Goal: Book appointment/travel/reservation

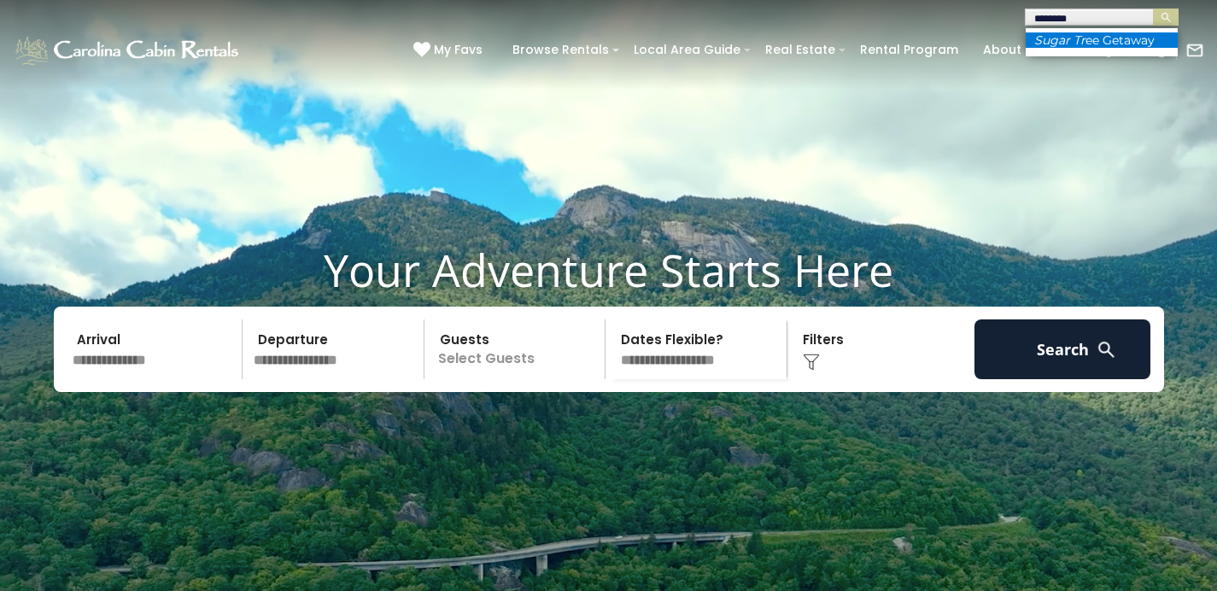
type input "********"
click at [1101, 44] on li "Sugar Tr ee Getaway" at bounding box center [1102, 39] width 152 height 15
click at [1168, 16] on img "submit" at bounding box center [1166, 17] width 13 height 13
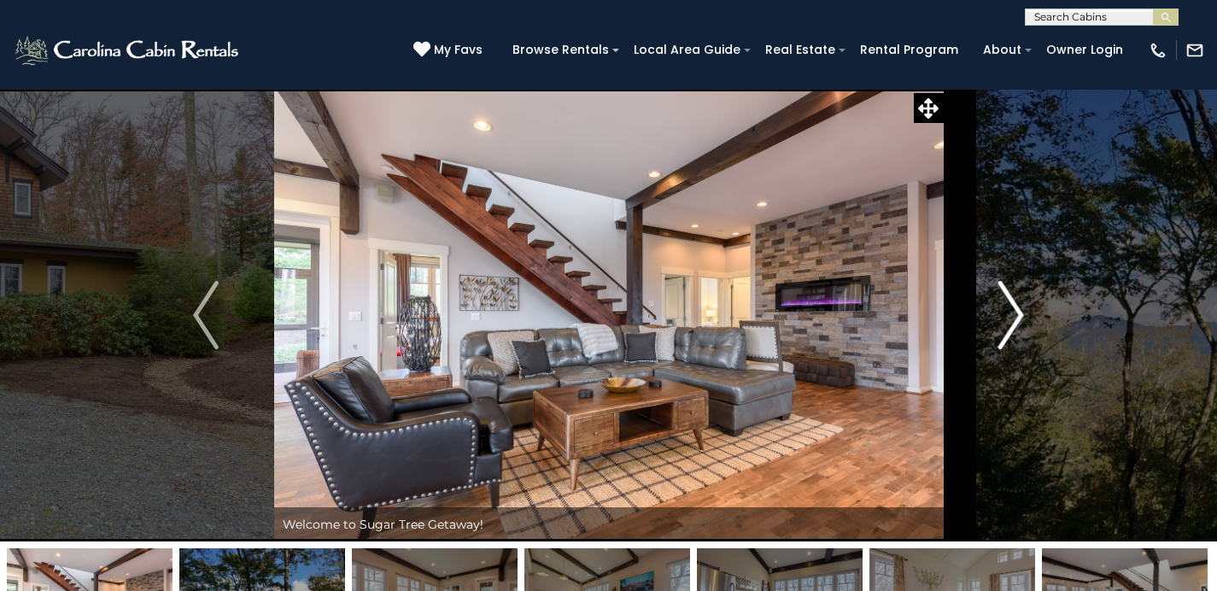
click at [1011, 313] on img "Next" at bounding box center [1011, 315] width 26 height 68
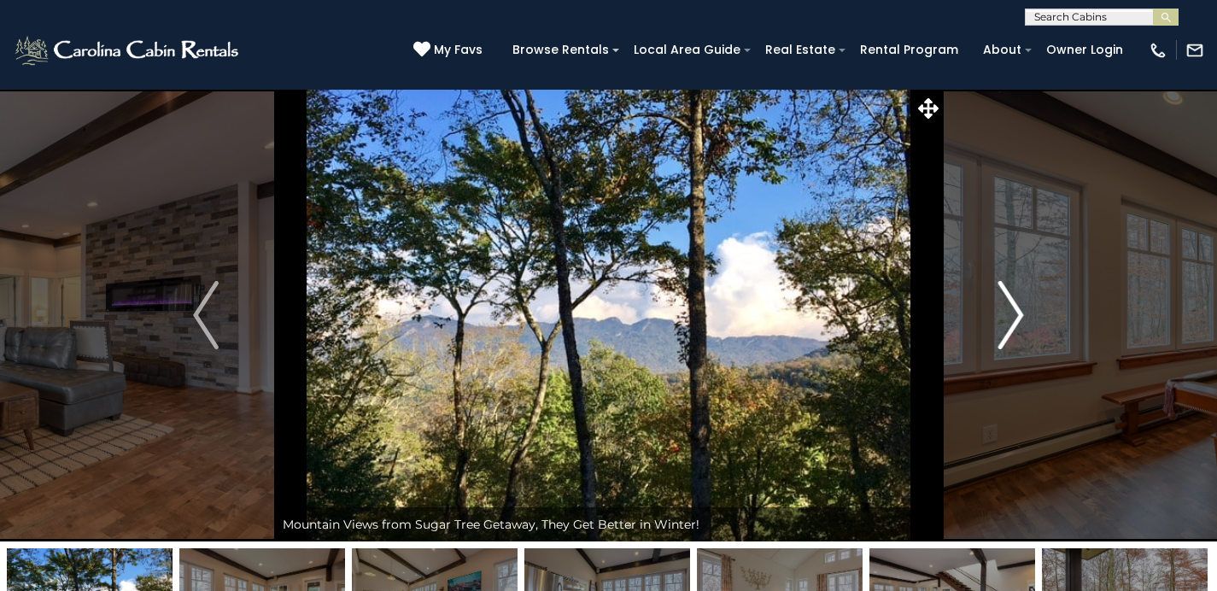
click at [1011, 313] on img "Next" at bounding box center [1011, 315] width 26 height 68
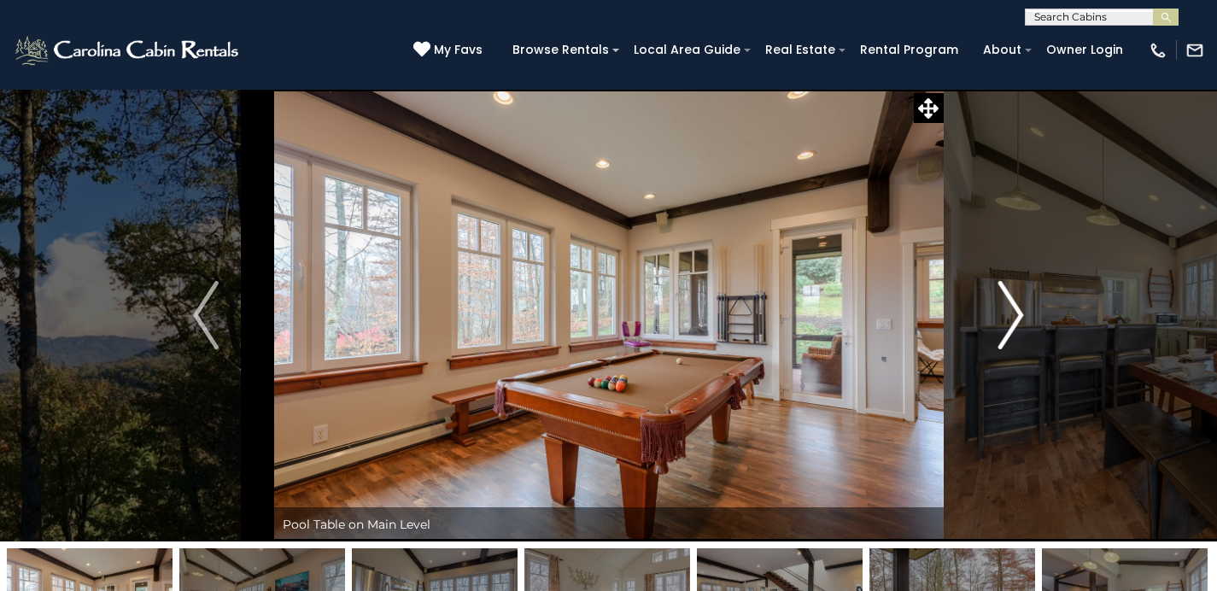
click at [1011, 313] on img "Next" at bounding box center [1011, 315] width 26 height 68
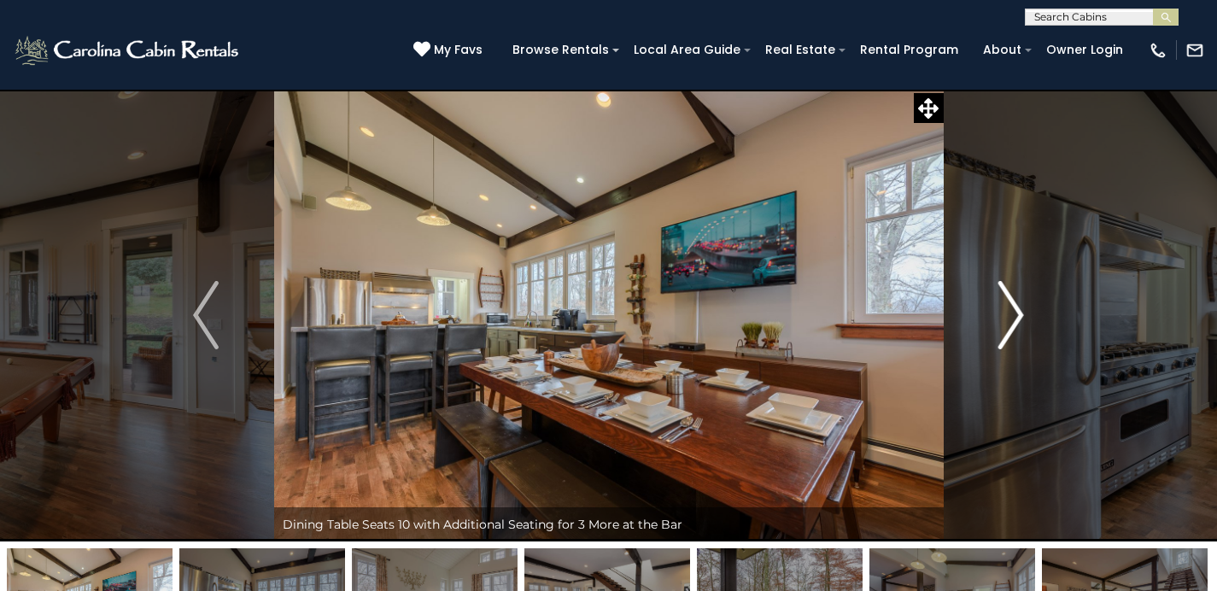
click at [1011, 313] on img "Next" at bounding box center [1011, 315] width 26 height 68
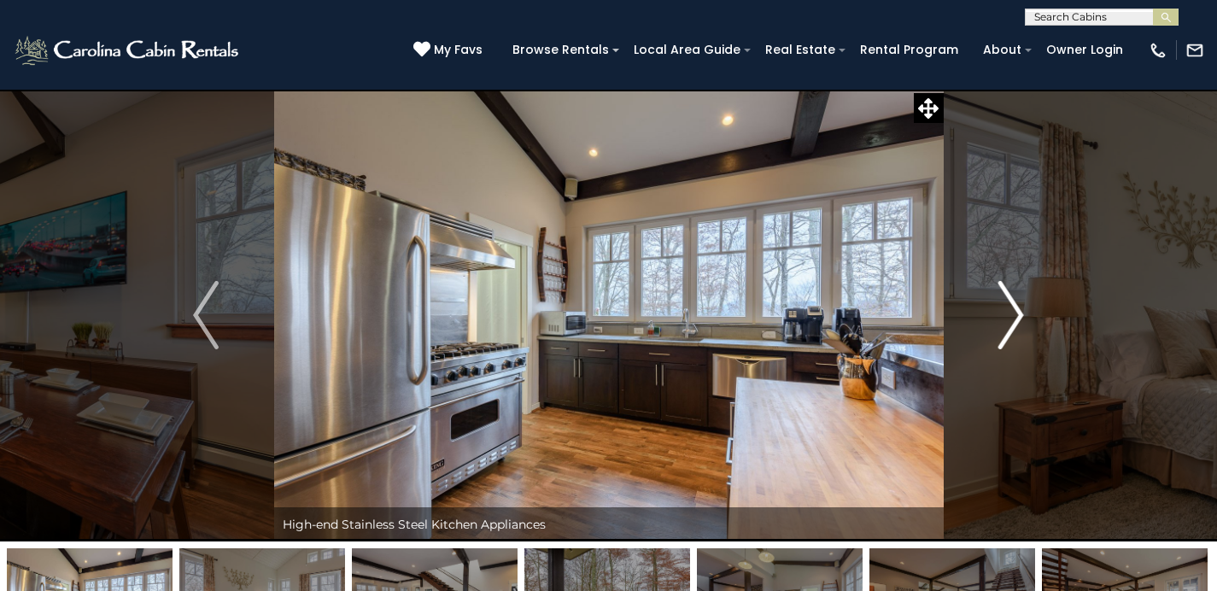
click at [1011, 313] on img "Next" at bounding box center [1011, 315] width 26 height 68
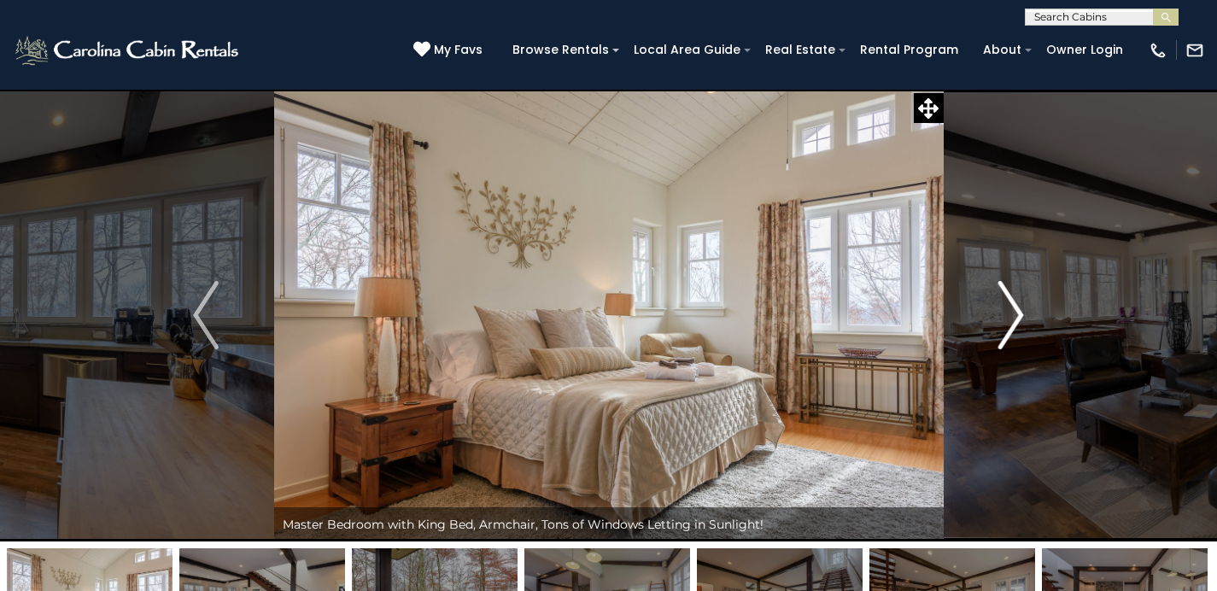
click at [1011, 313] on img "Next" at bounding box center [1011, 315] width 26 height 68
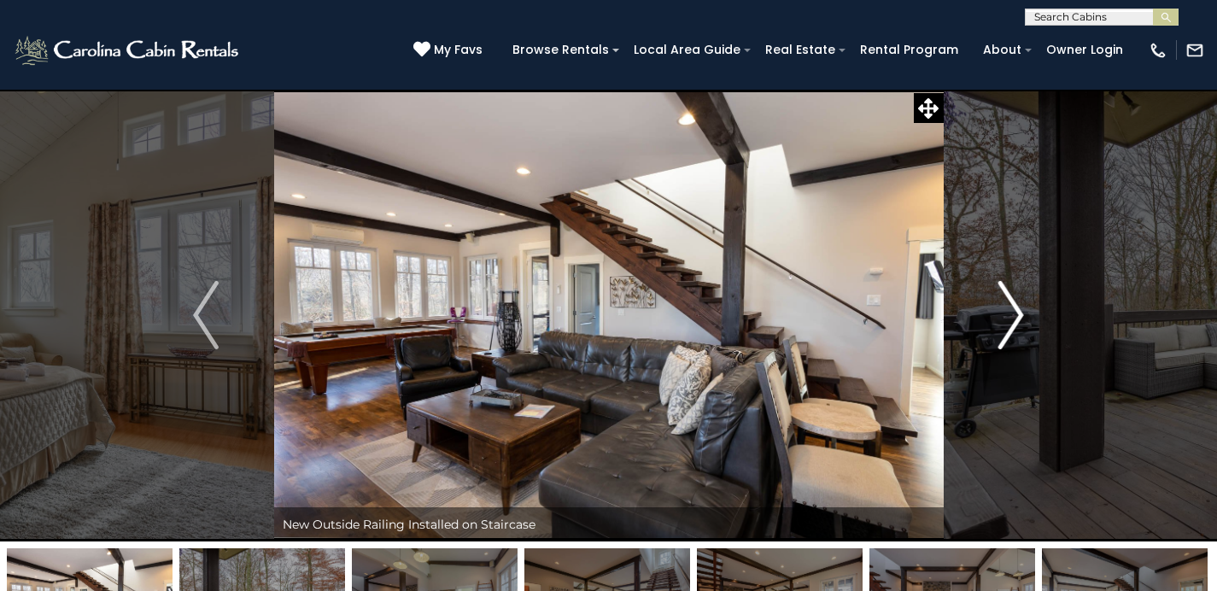
click at [1011, 313] on img "Next" at bounding box center [1011, 315] width 26 height 68
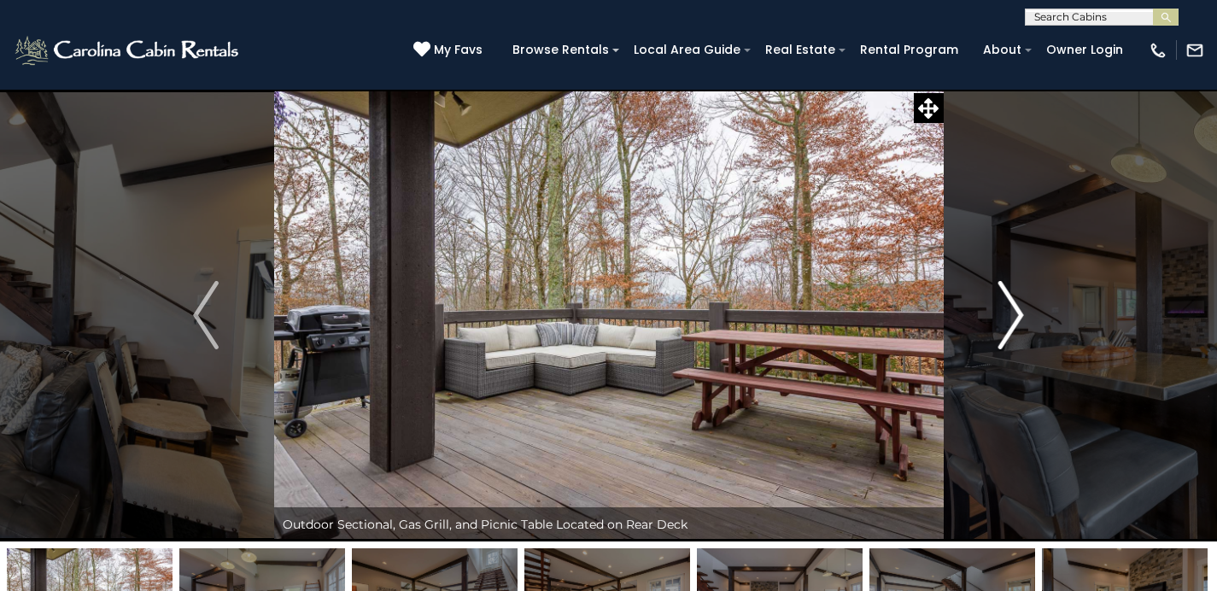
click at [1011, 313] on img "Next" at bounding box center [1011, 315] width 26 height 68
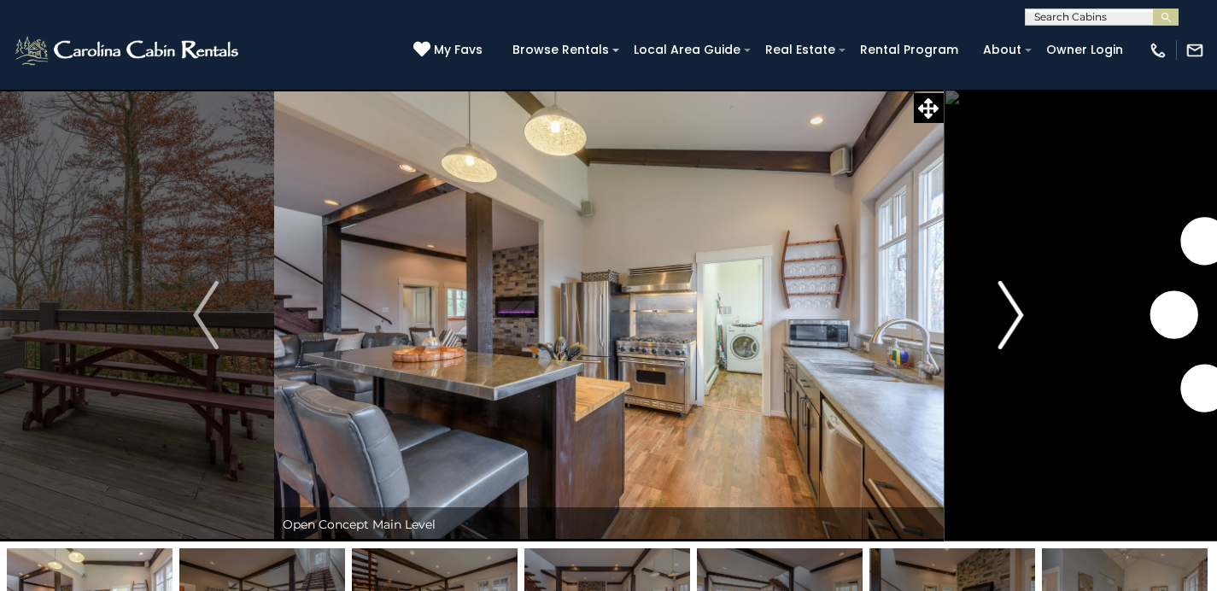
click at [1011, 313] on img "Next" at bounding box center [1011, 315] width 26 height 68
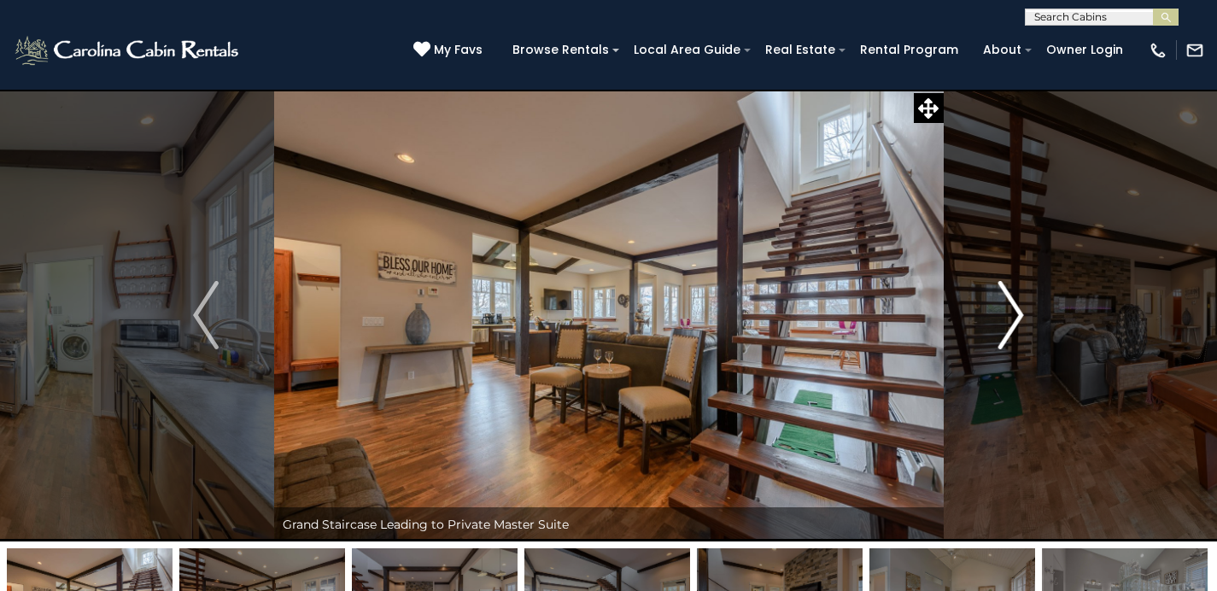
click at [1011, 313] on img "Next" at bounding box center [1011, 315] width 26 height 68
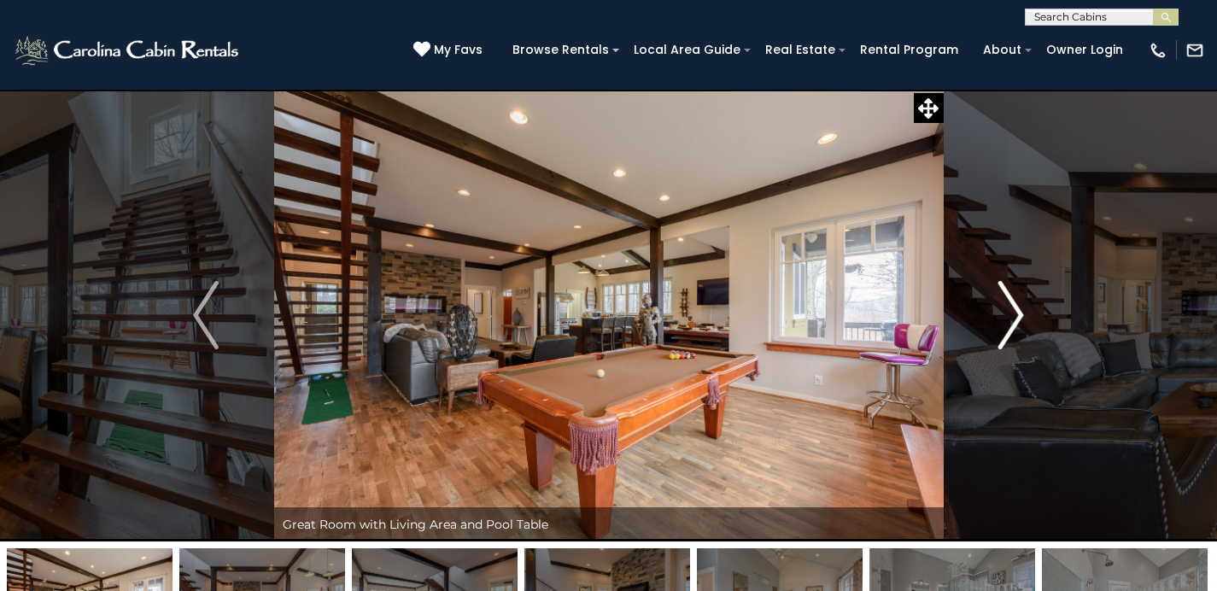
click at [1011, 313] on img "Next" at bounding box center [1011, 315] width 26 height 68
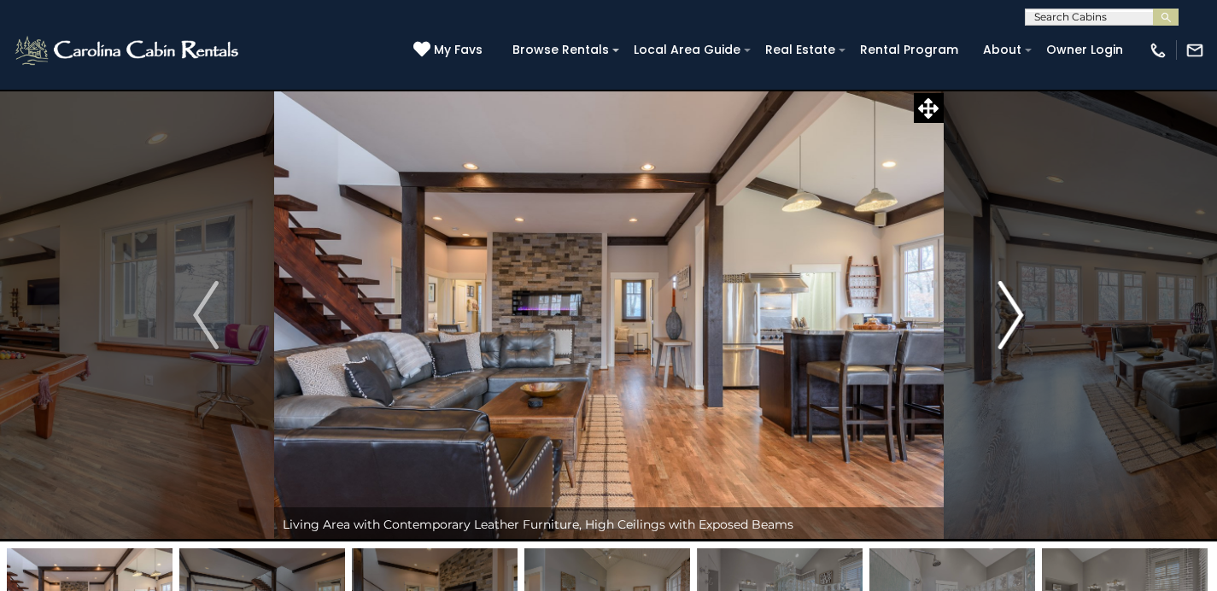
click at [1009, 313] on img "Next" at bounding box center [1011, 315] width 26 height 68
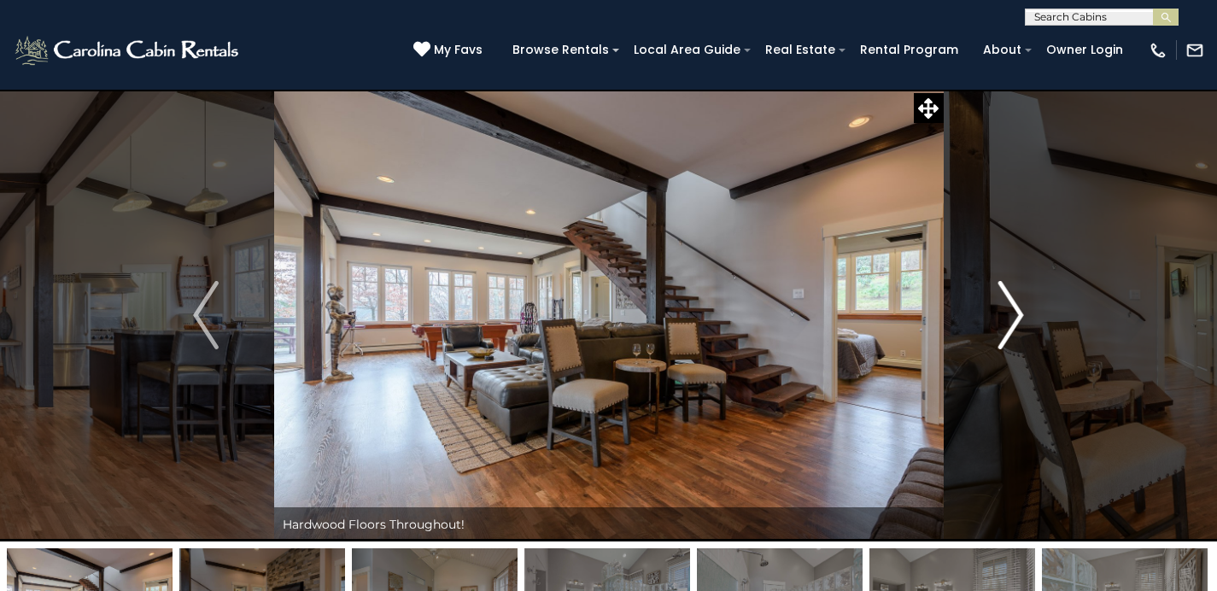
click at [1009, 312] on img "Next" at bounding box center [1011, 315] width 26 height 68
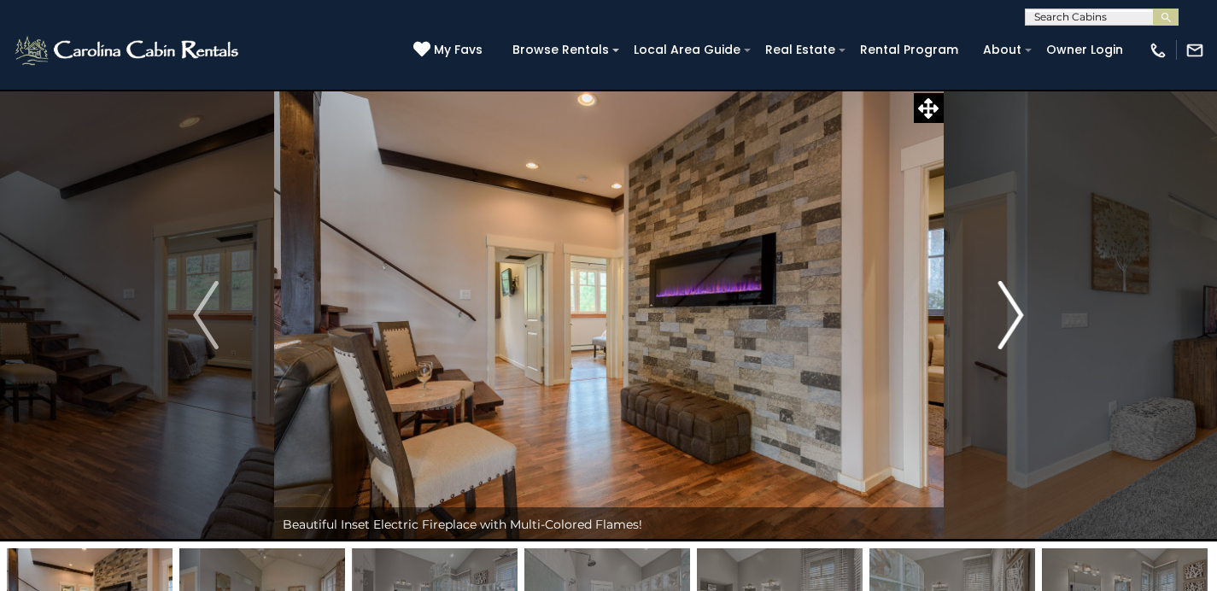
click at [1008, 309] on img "Next" at bounding box center [1011, 315] width 26 height 68
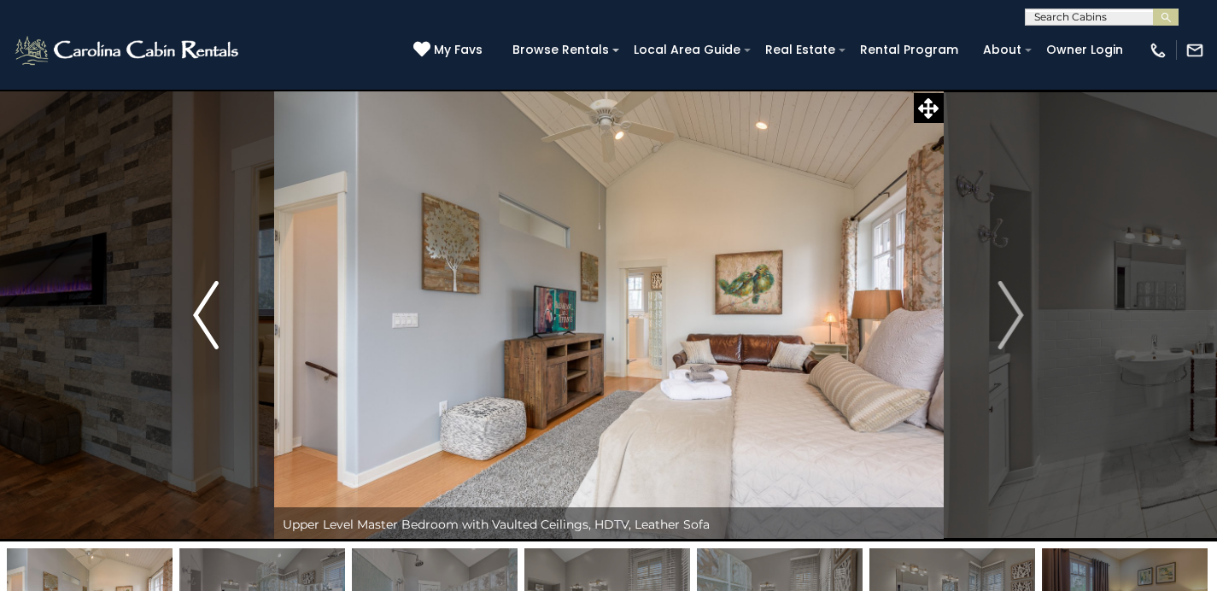
click at [199, 325] on img "Previous" at bounding box center [206, 315] width 26 height 68
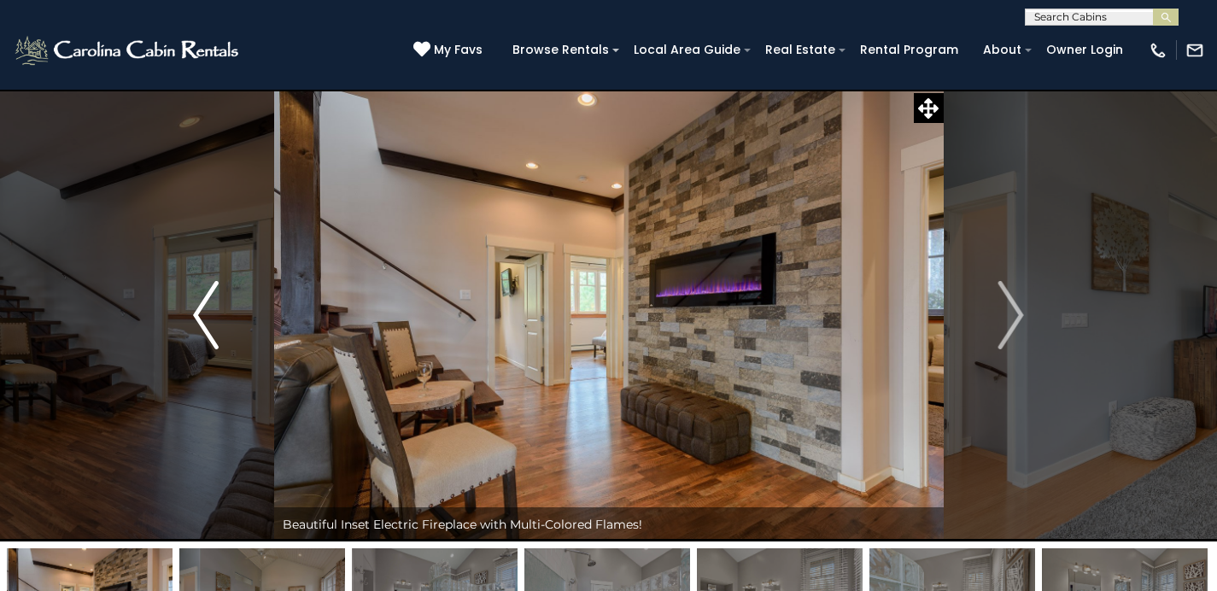
click at [196, 324] on img "Previous" at bounding box center [206, 315] width 26 height 68
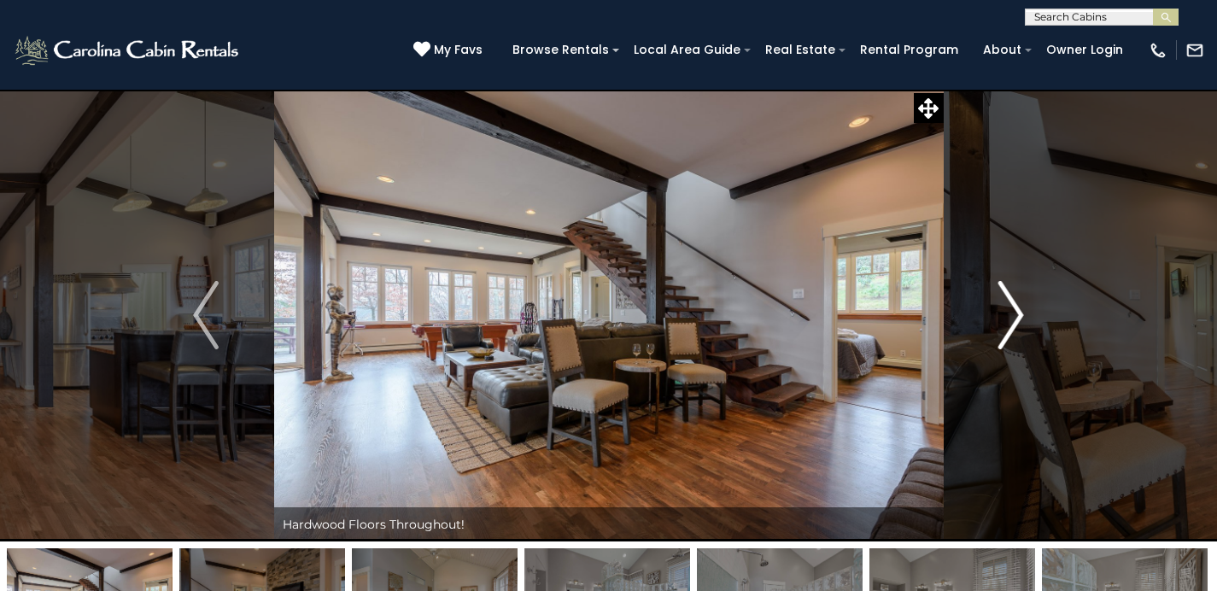
click at [1022, 317] on img "Next" at bounding box center [1011, 315] width 26 height 68
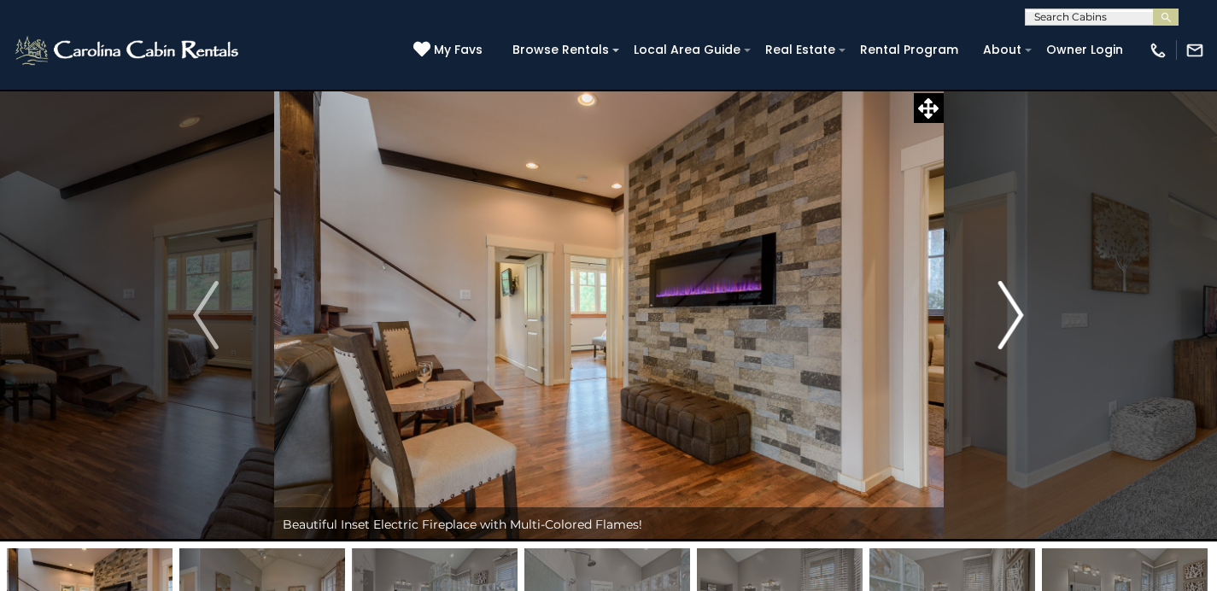
click at [1022, 317] on img "Next" at bounding box center [1011, 315] width 26 height 68
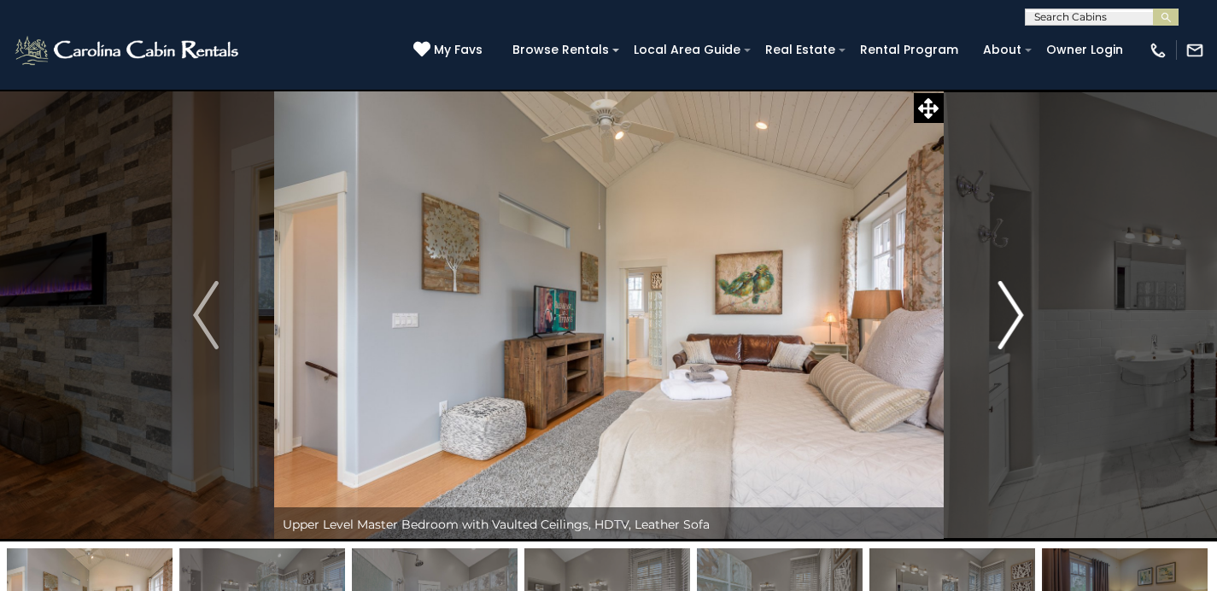
click at [1022, 317] on img "Next" at bounding box center [1011, 315] width 26 height 68
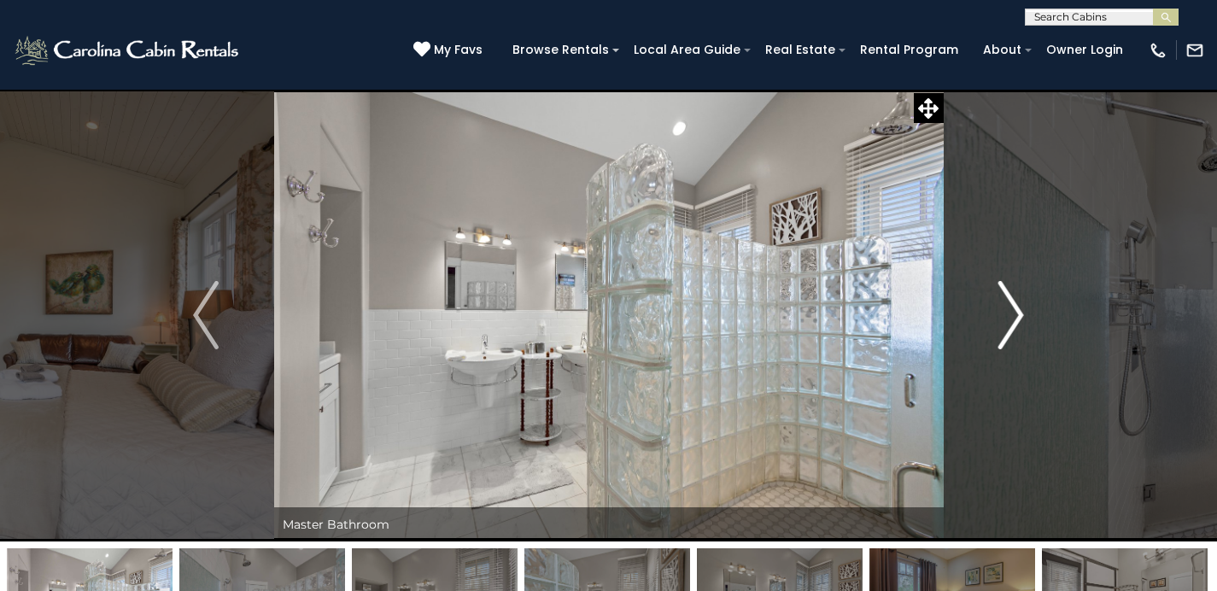
click at [1026, 319] on button "Next" at bounding box center [1011, 315] width 136 height 453
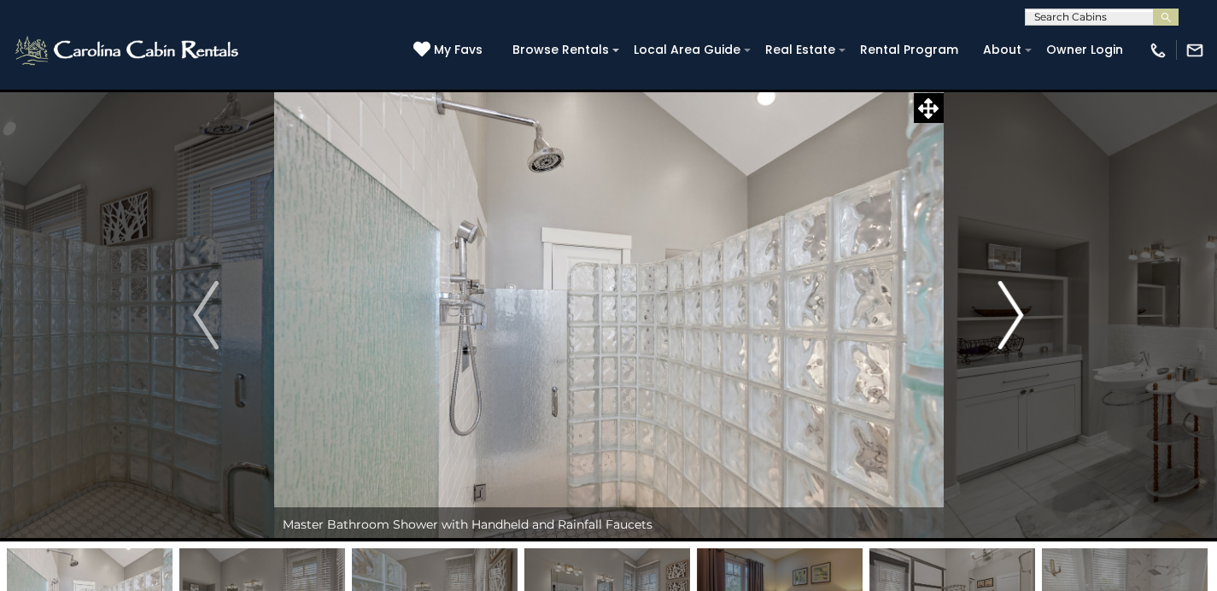
click at [1026, 319] on button "Next" at bounding box center [1011, 315] width 136 height 453
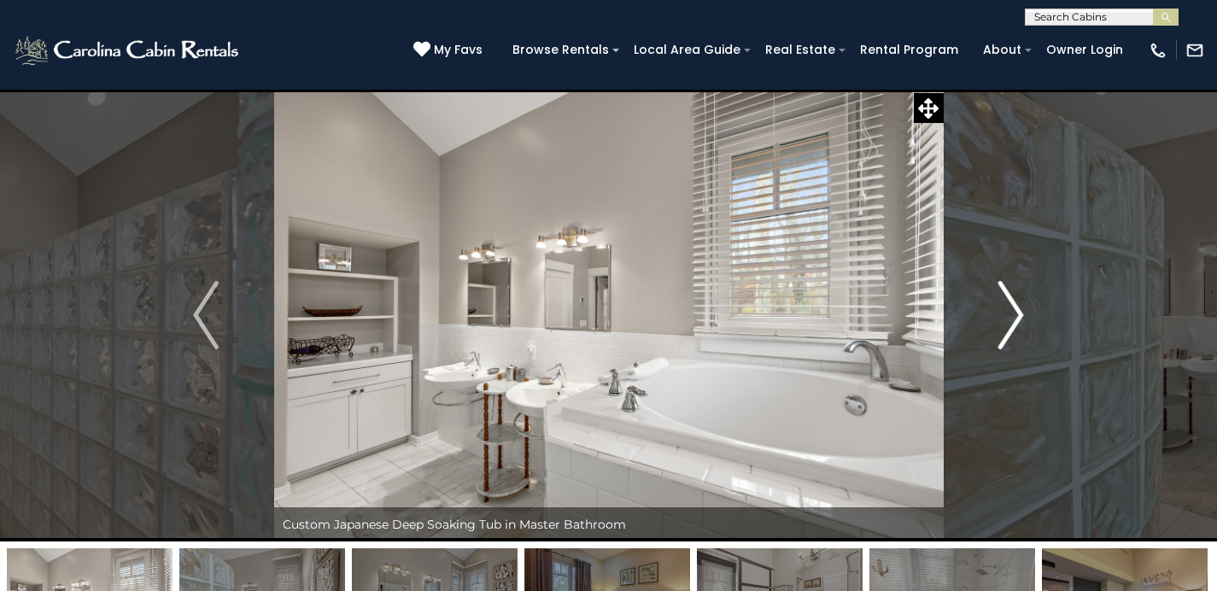
click at [1025, 318] on button "Next" at bounding box center [1011, 315] width 136 height 453
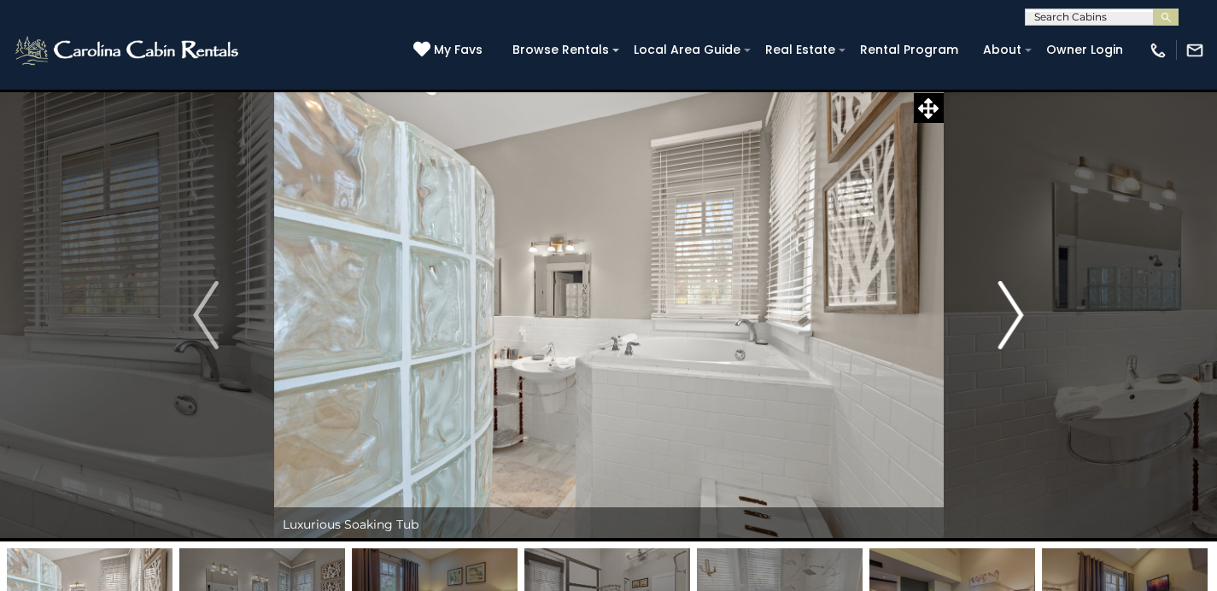
click at [1025, 319] on button "Next" at bounding box center [1011, 315] width 136 height 453
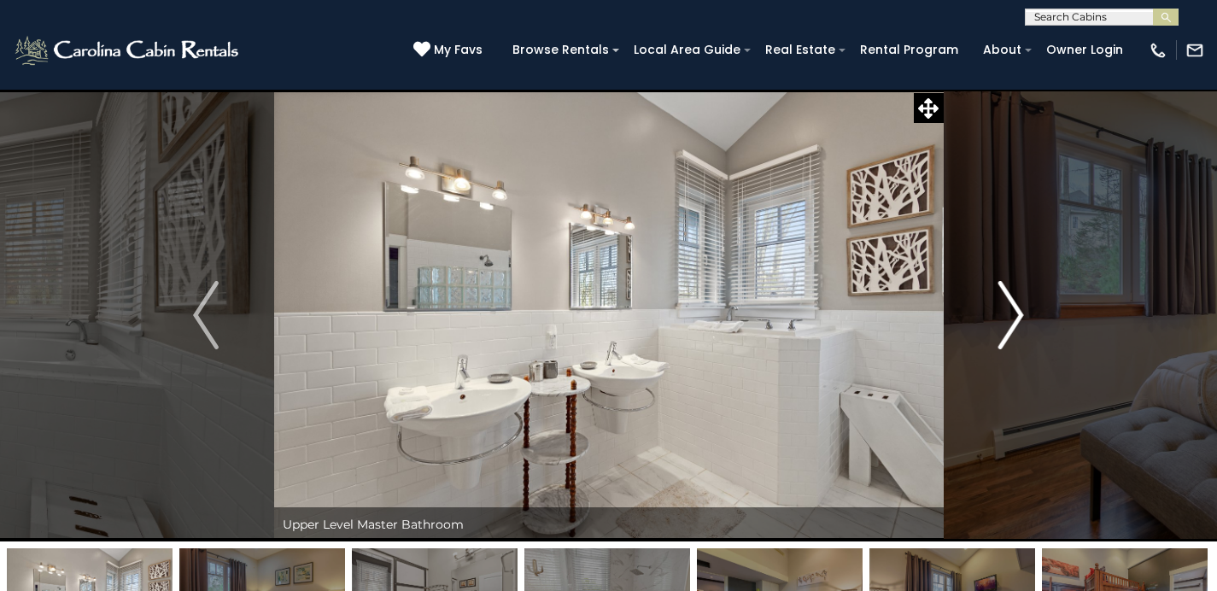
click at [1025, 318] on button "Next" at bounding box center [1011, 315] width 136 height 453
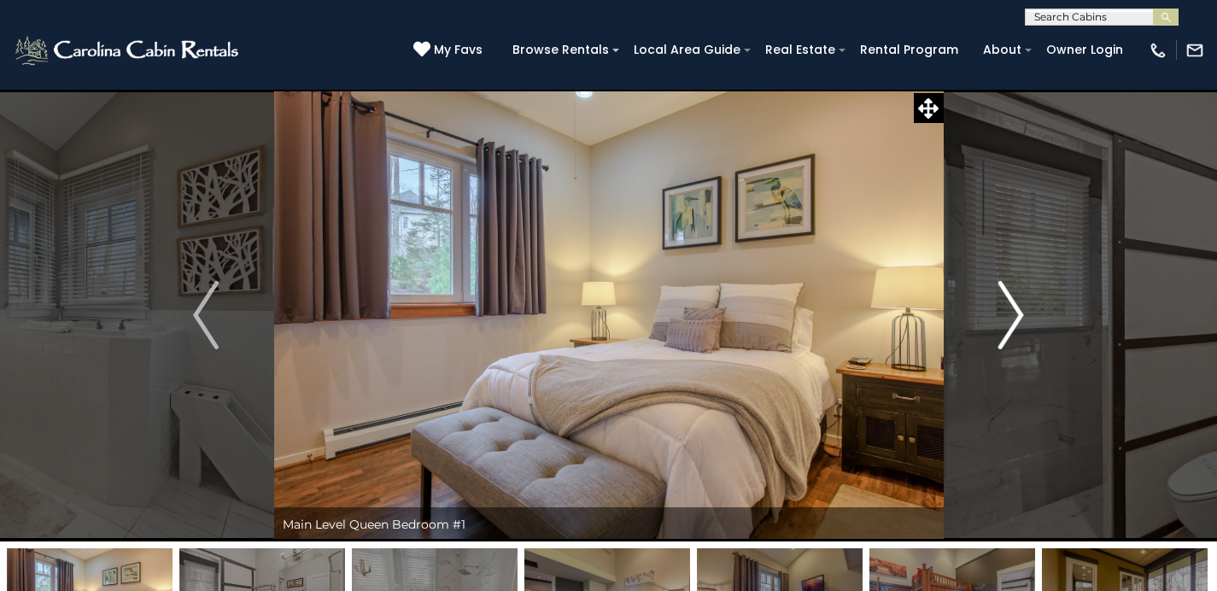
click at [1026, 318] on button "Next" at bounding box center [1011, 315] width 136 height 453
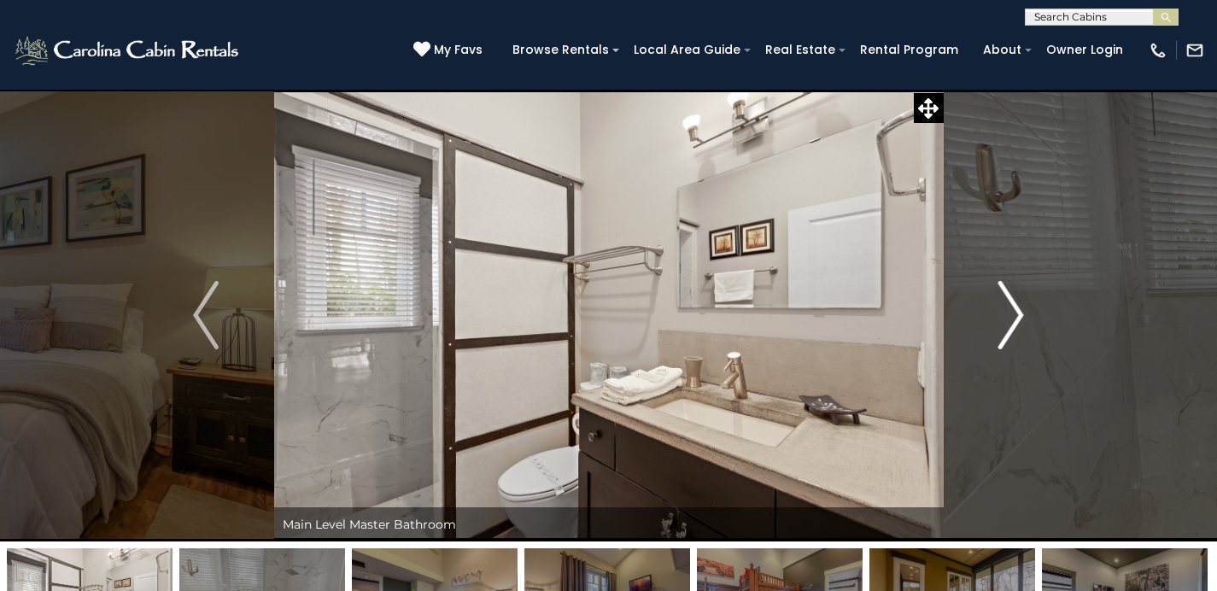
click at [1026, 318] on button "Next" at bounding box center [1011, 315] width 136 height 453
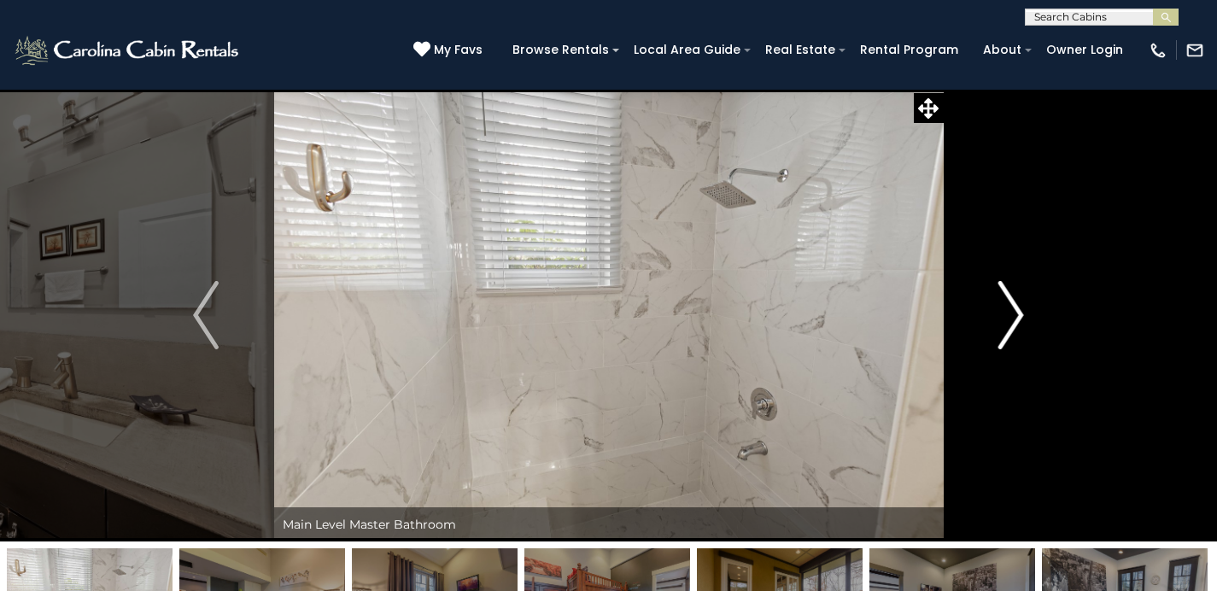
click at [1027, 317] on button "Next" at bounding box center [1011, 315] width 136 height 453
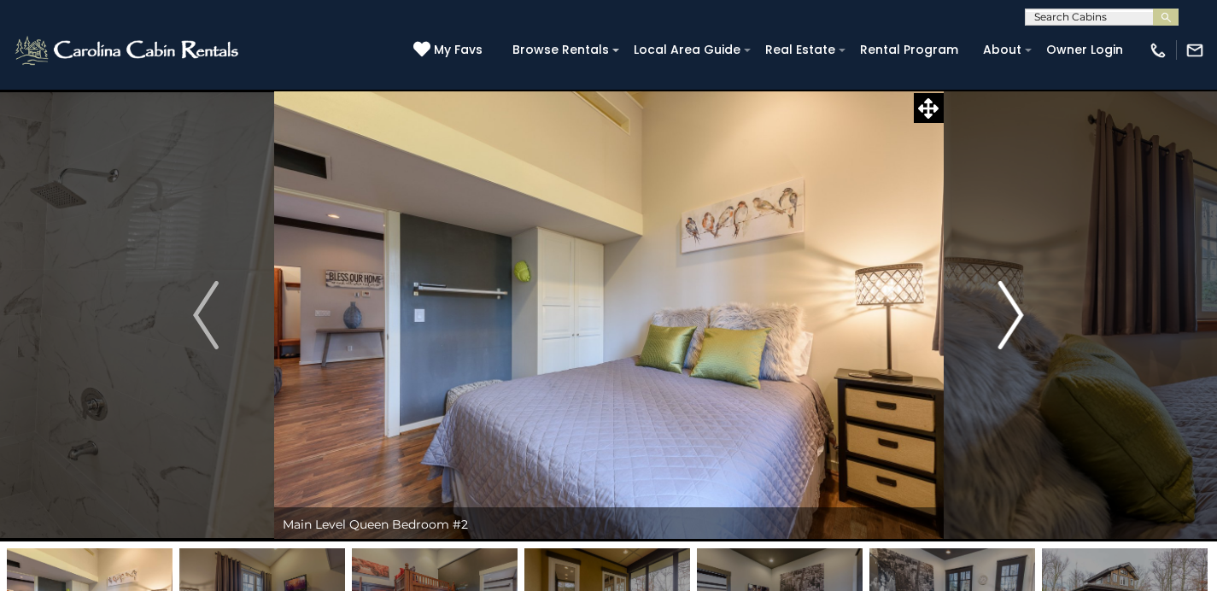
click at [1027, 317] on button "Next" at bounding box center [1011, 315] width 136 height 453
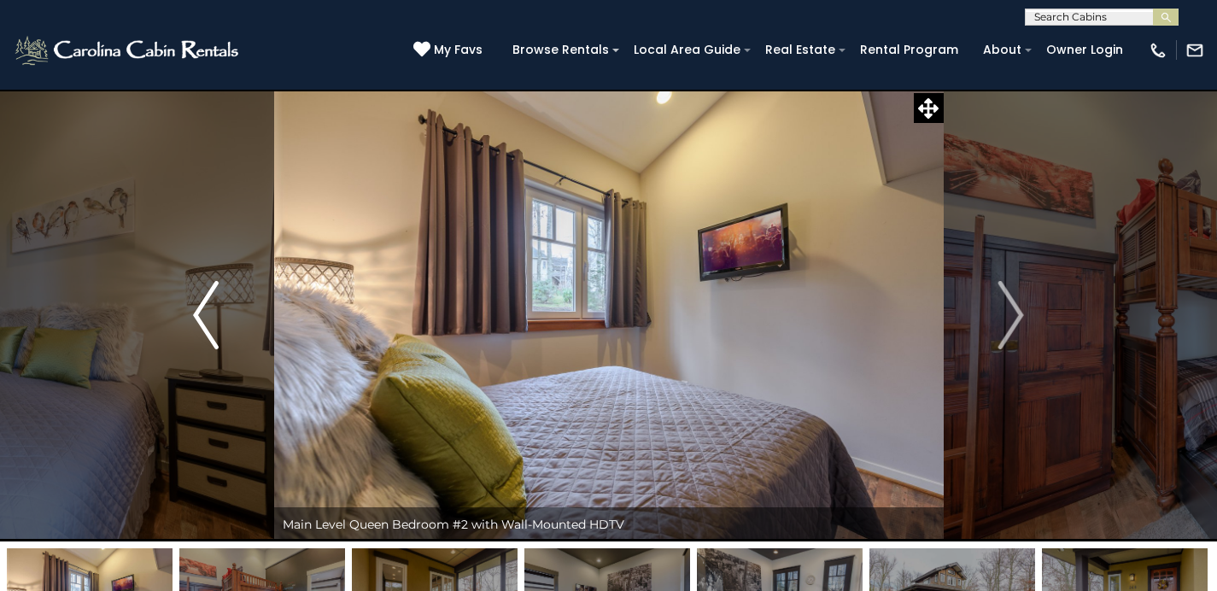
click at [206, 295] on img "Previous" at bounding box center [206, 315] width 26 height 68
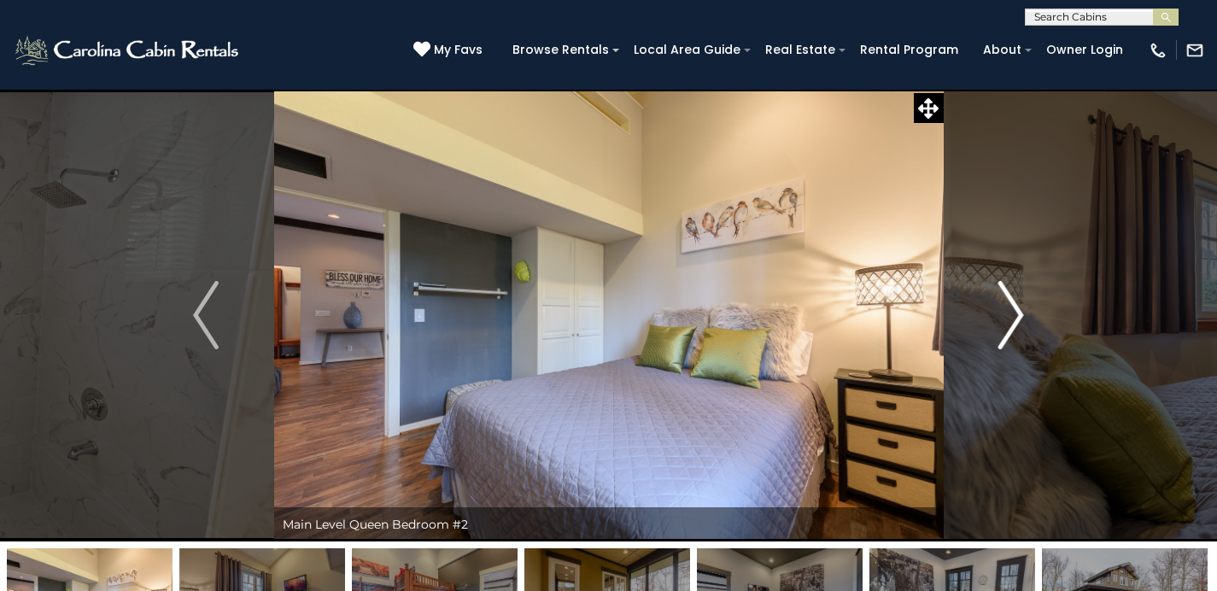
click at [992, 289] on button "Next" at bounding box center [1011, 315] width 136 height 453
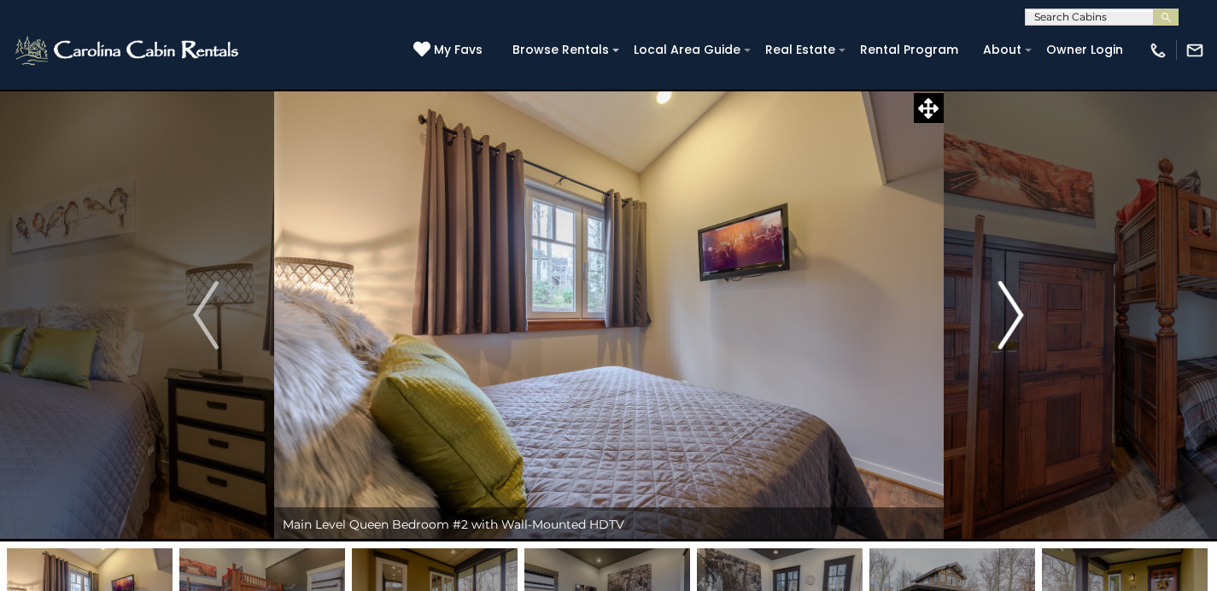
click at [992, 290] on button "Next" at bounding box center [1011, 315] width 136 height 453
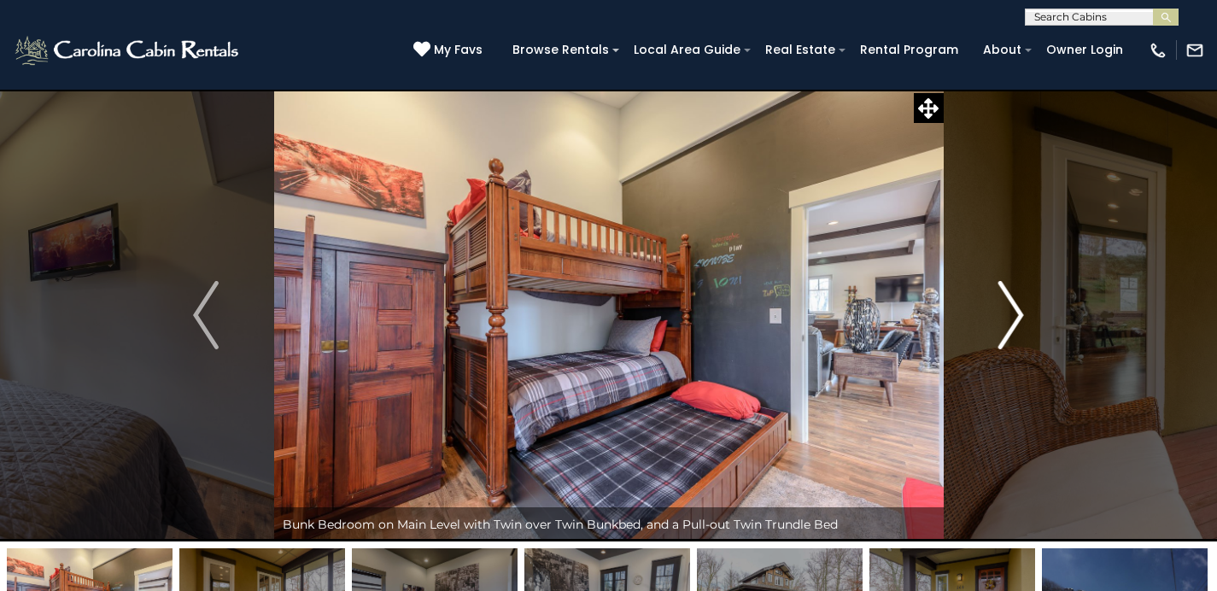
click at [992, 290] on button "Next" at bounding box center [1011, 315] width 136 height 453
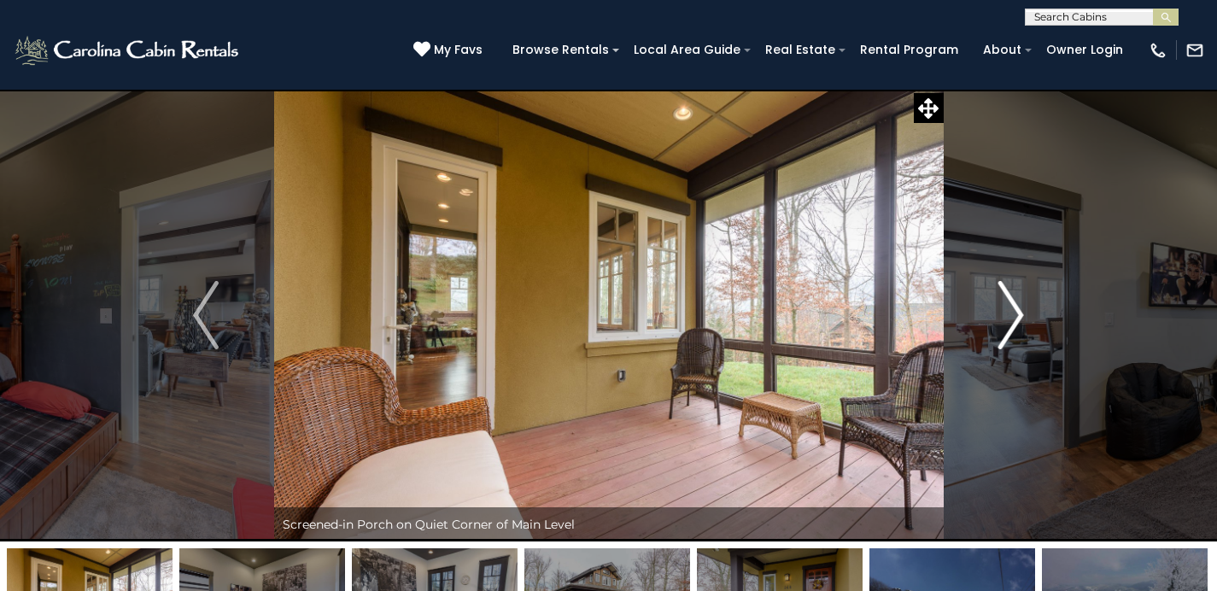
click at [992, 290] on button "Next" at bounding box center [1011, 315] width 136 height 453
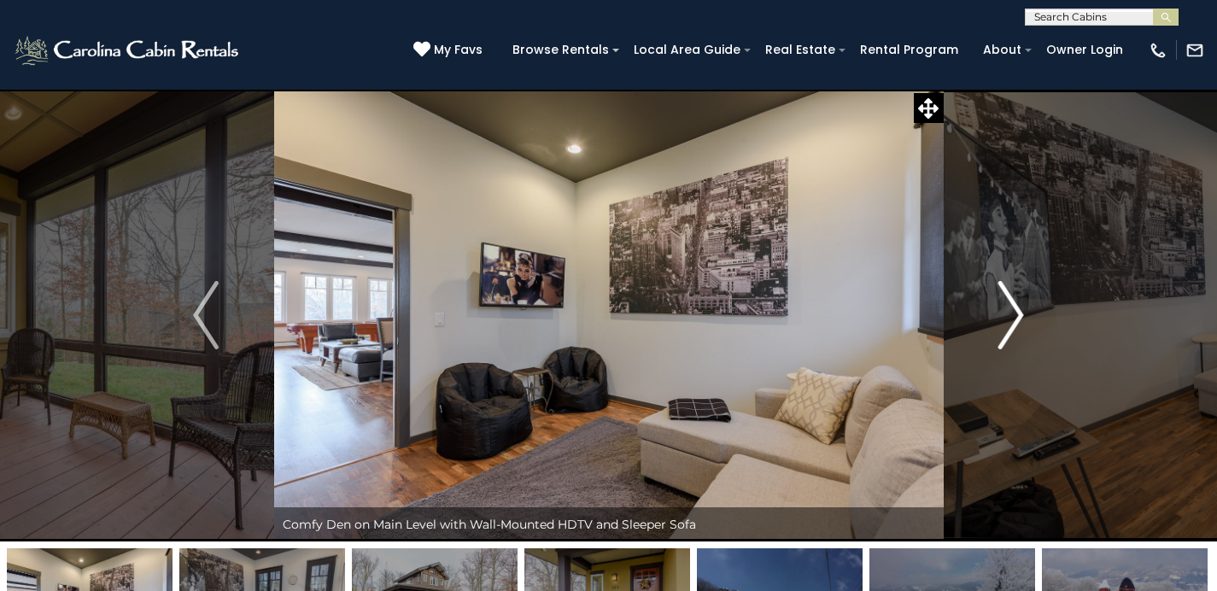
click at [992, 290] on button "Next" at bounding box center [1011, 315] width 136 height 453
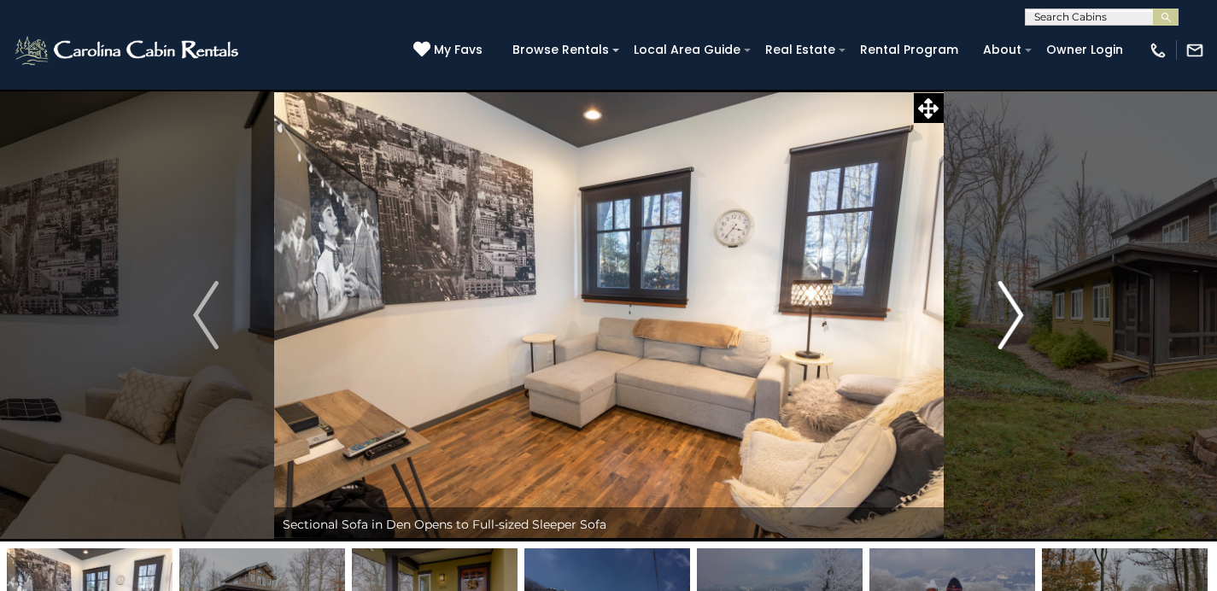
click at [992, 290] on button "Next" at bounding box center [1011, 315] width 136 height 453
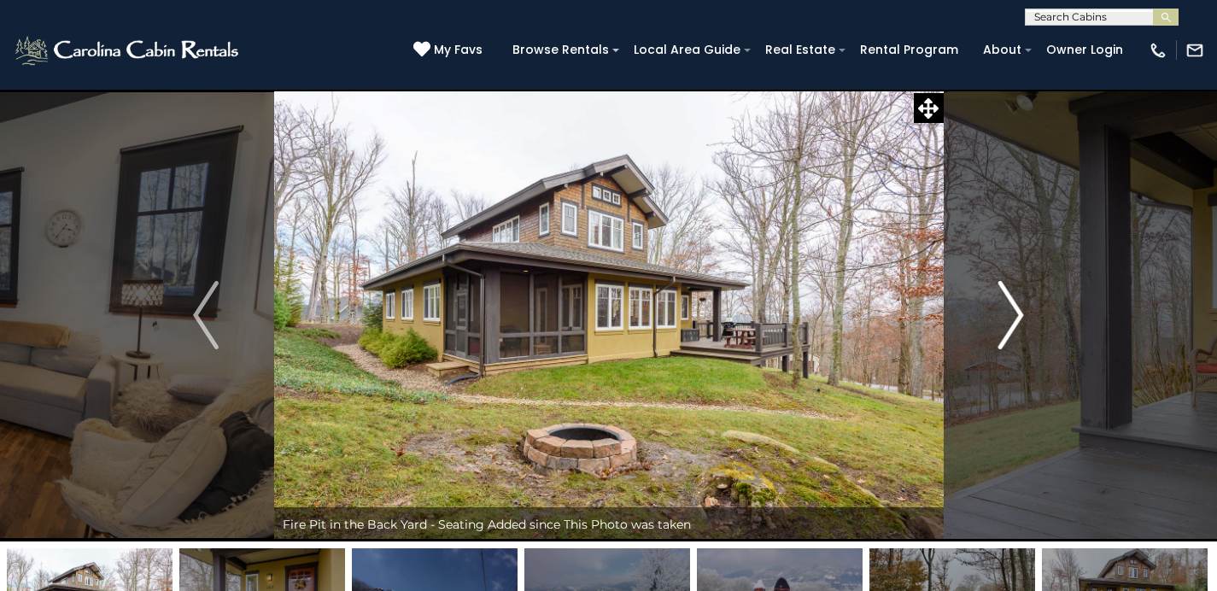
click at [992, 289] on button "Next" at bounding box center [1011, 315] width 136 height 453
